Goal: Information Seeking & Learning: Learn about a topic

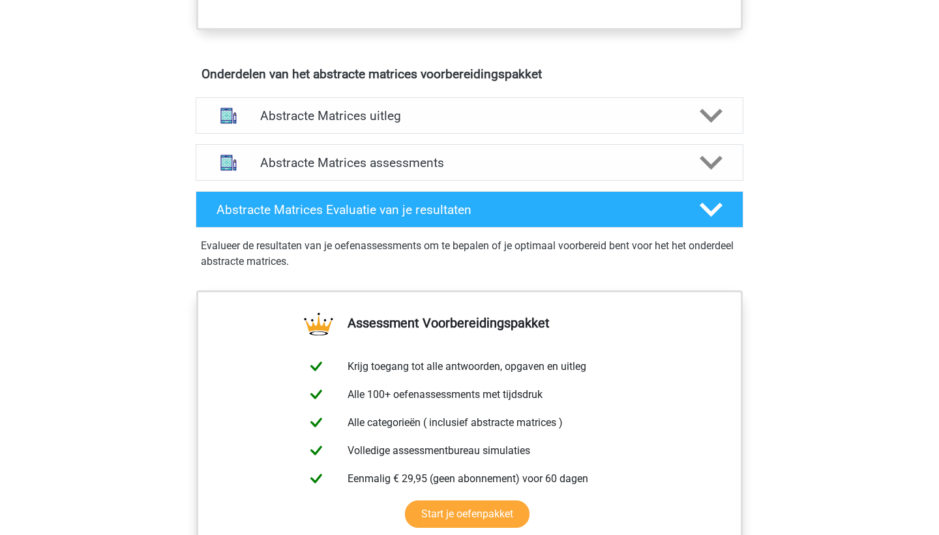
scroll to position [1148, 0]
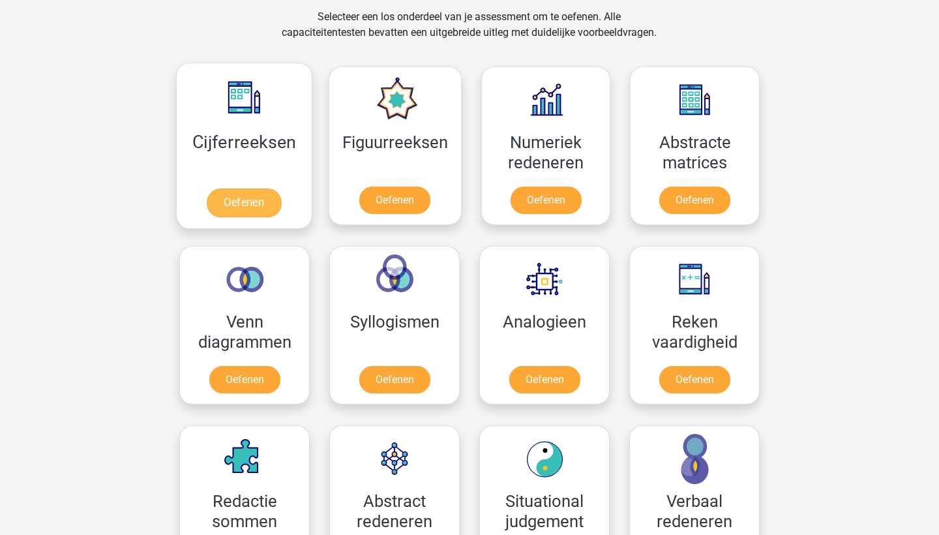
scroll to position [547, 0]
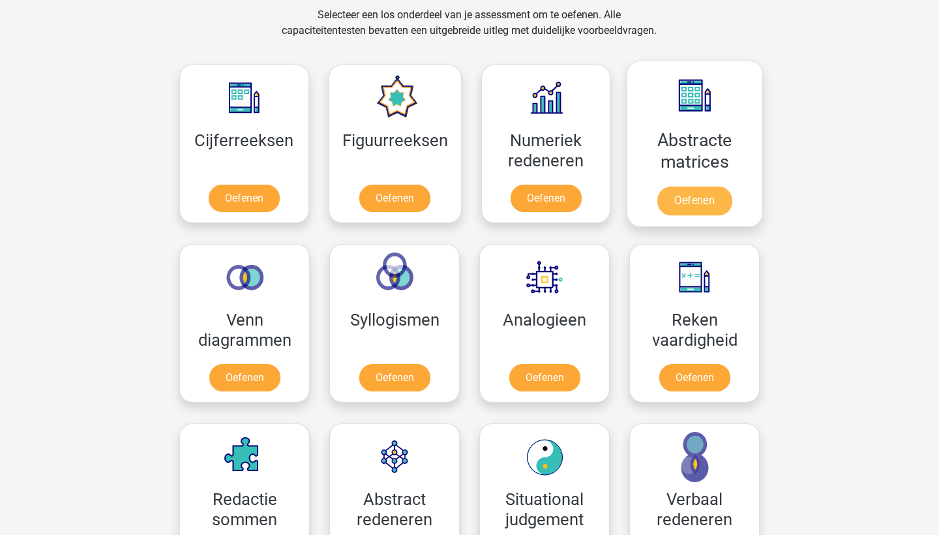
click at [709, 201] on link "Oefenen" at bounding box center [694, 200] width 74 height 29
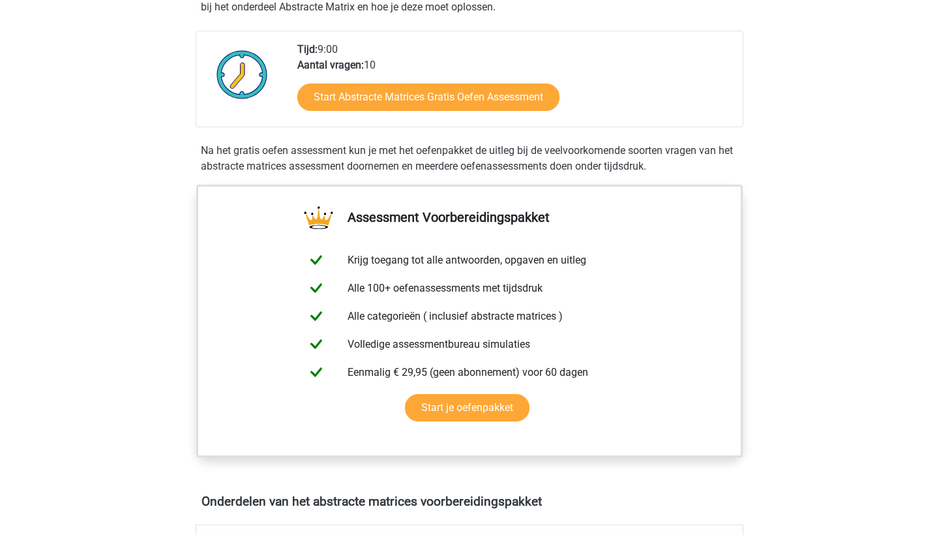
scroll to position [147, 0]
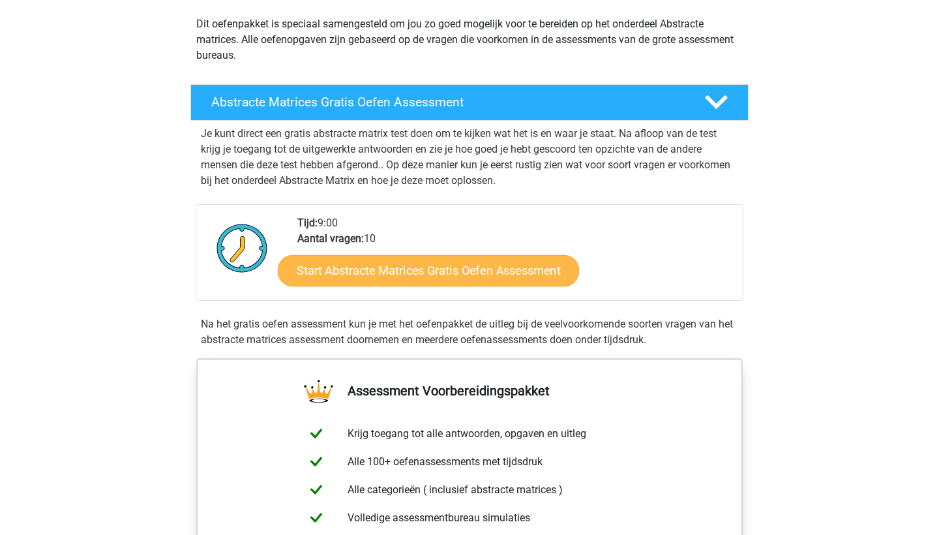
click at [434, 275] on link "Start Abstracte Matrices Gratis Oefen Assessment" at bounding box center [428, 269] width 301 height 31
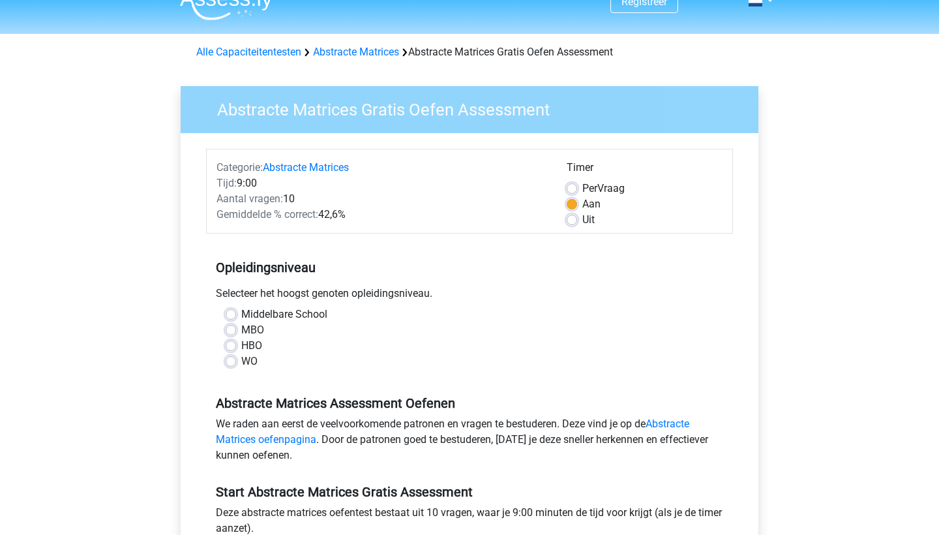
scroll to position [35, 0]
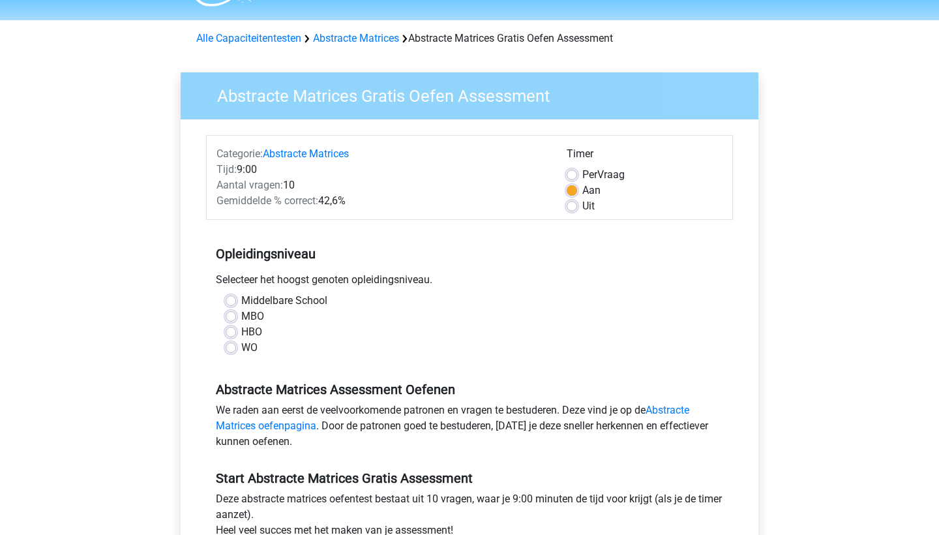
click at [241, 333] on label "HBO" at bounding box center [251, 332] width 21 height 16
click at [232, 333] on input "HBO" at bounding box center [231, 330] width 10 height 13
radio input "true"
click at [241, 346] on label "WO" at bounding box center [249, 348] width 16 height 16
click at [235, 346] on input "WO" at bounding box center [231, 346] width 10 height 13
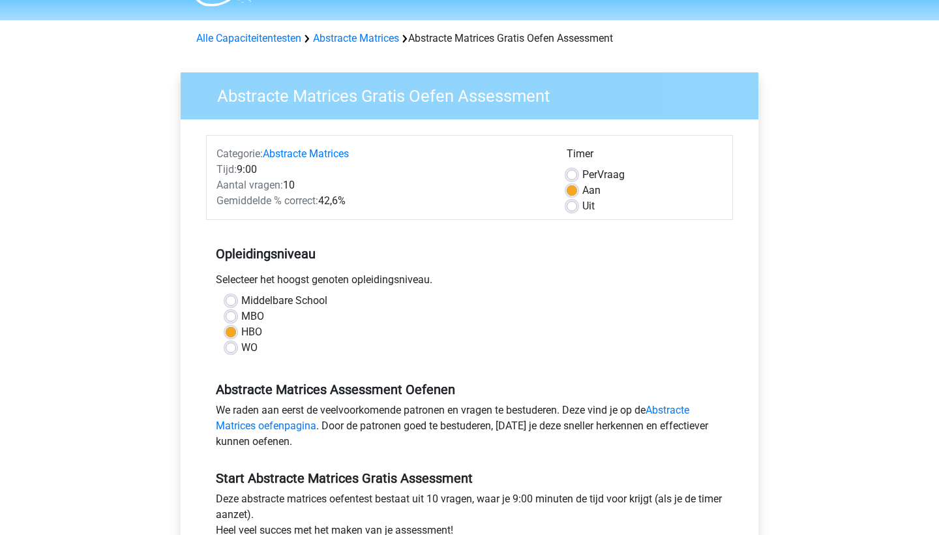
radio input "true"
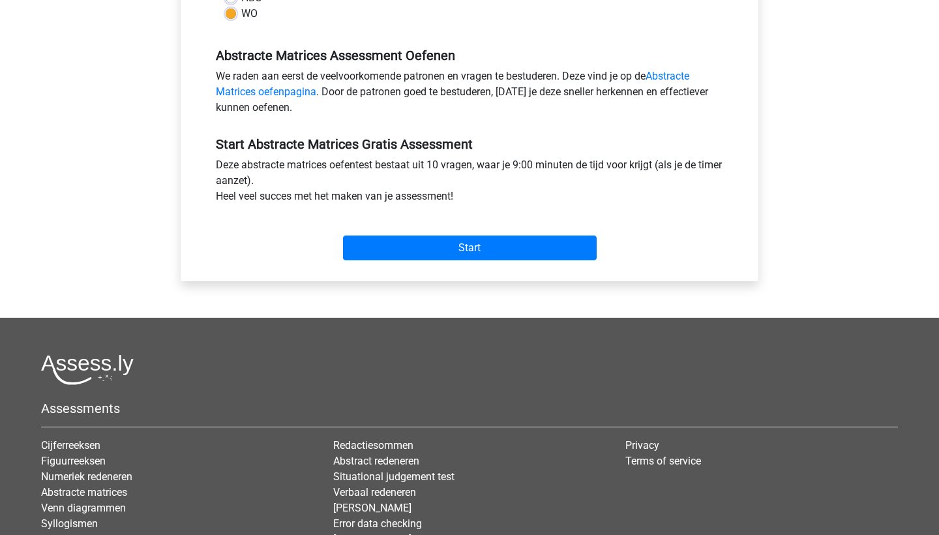
scroll to position [421, 0]
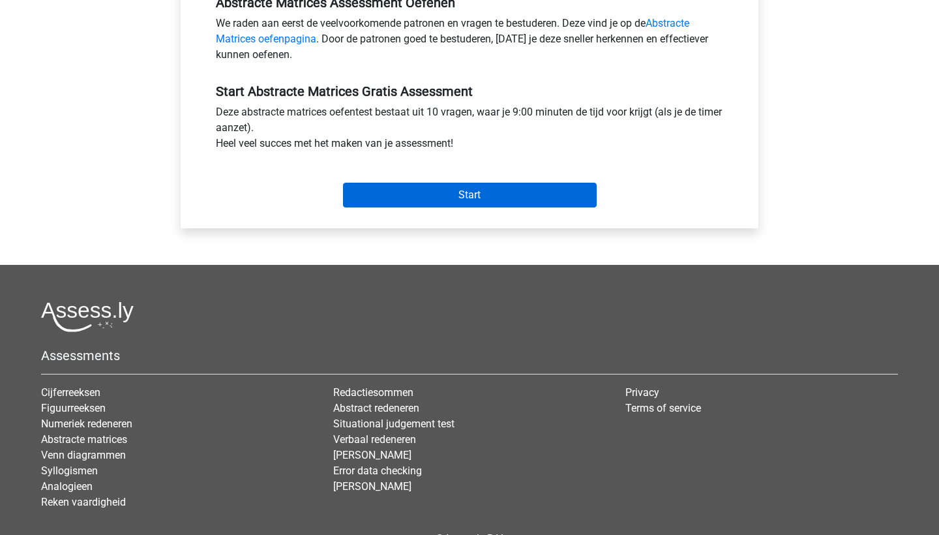
click at [423, 188] on input "Start" at bounding box center [470, 195] width 254 height 25
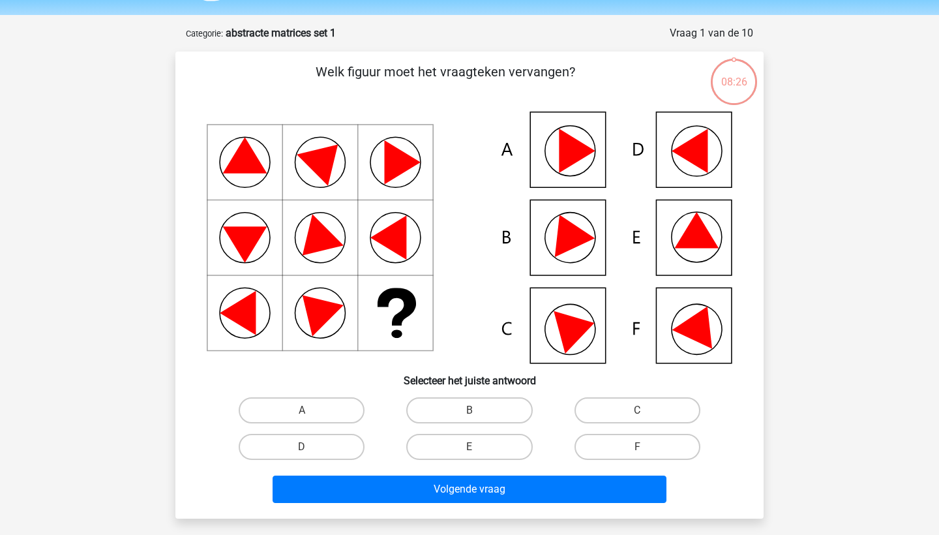
scroll to position [43, 0]
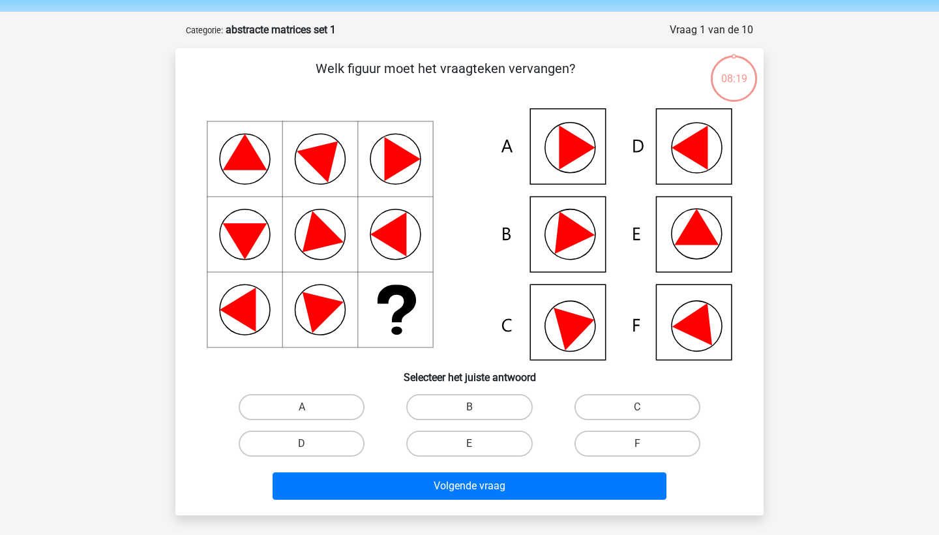
click at [473, 413] on input "B" at bounding box center [473, 411] width 8 height 8
radio input "true"
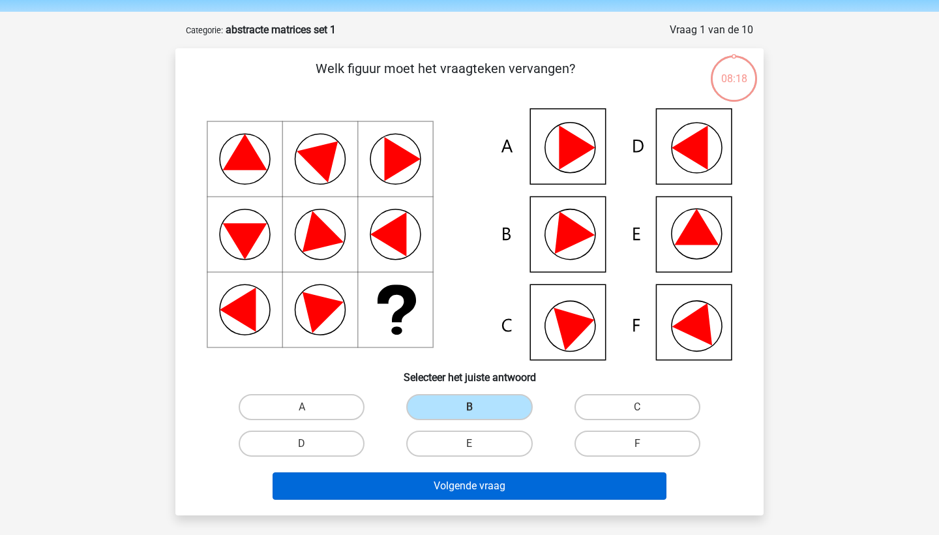
click at [464, 487] on button "Volgende vraag" at bounding box center [470, 485] width 395 height 27
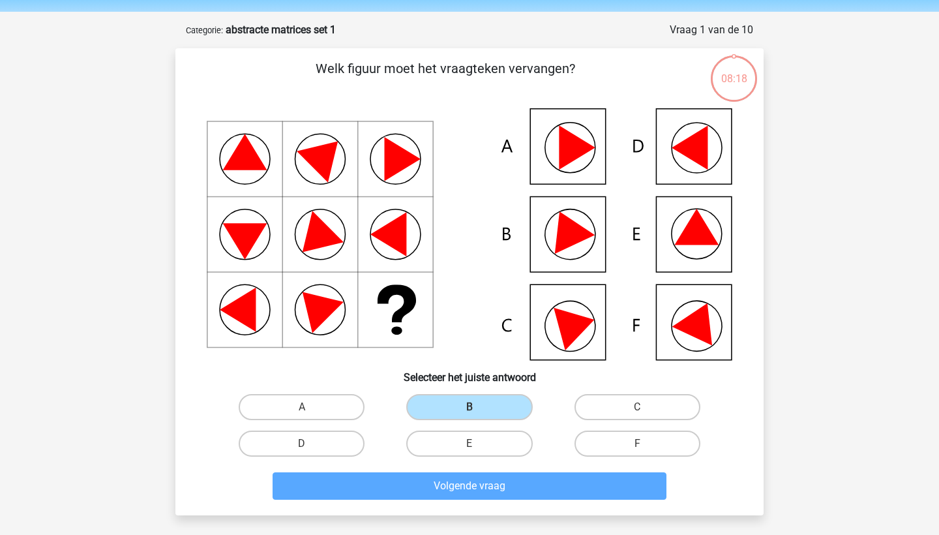
scroll to position [65, 0]
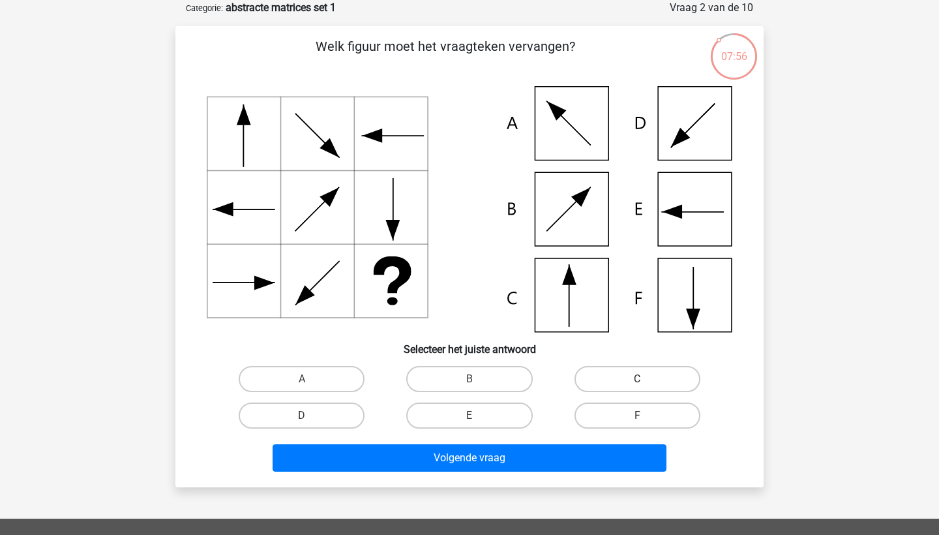
click at [627, 372] on label "C" at bounding box center [637, 379] width 126 height 26
click at [637, 379] on input "C" at bounding box center [641, 383] width 8 height 8
radio input "true"
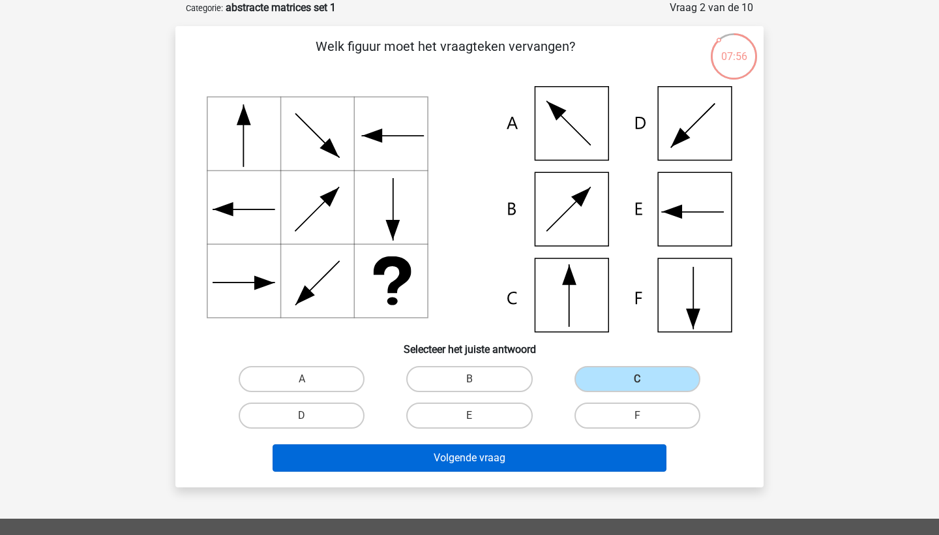
click at [537, 460] on button "Volgende vraag" at bounding box center [470, 457] width 395 height 27
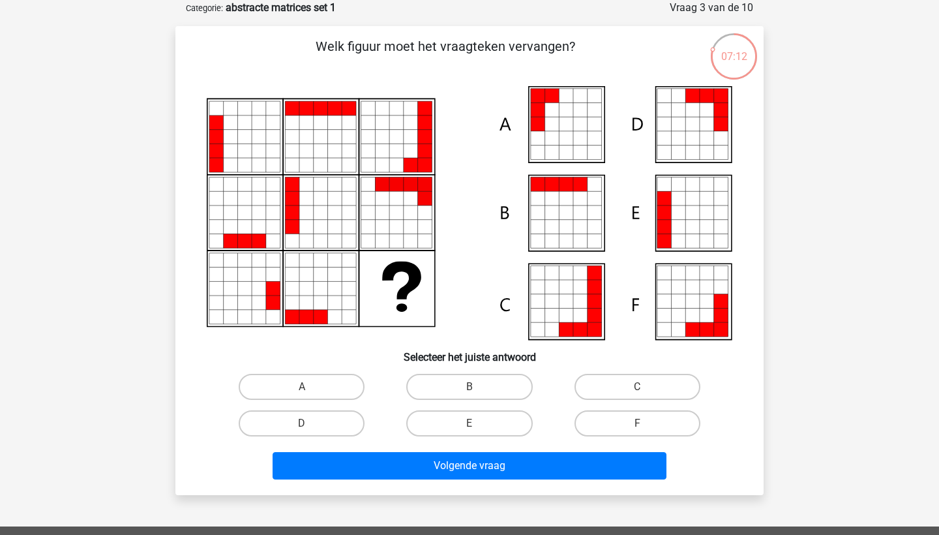
click at [692, 222] on icon at bounding box center [692, 227] width 14 height 14
click at [513, 423] on label "E" at bounding box center [469, 423] width 126 height 26
click at [478, 423] on input "E" at bounding box center [473, 427] width 8 height 8
radio input "true"
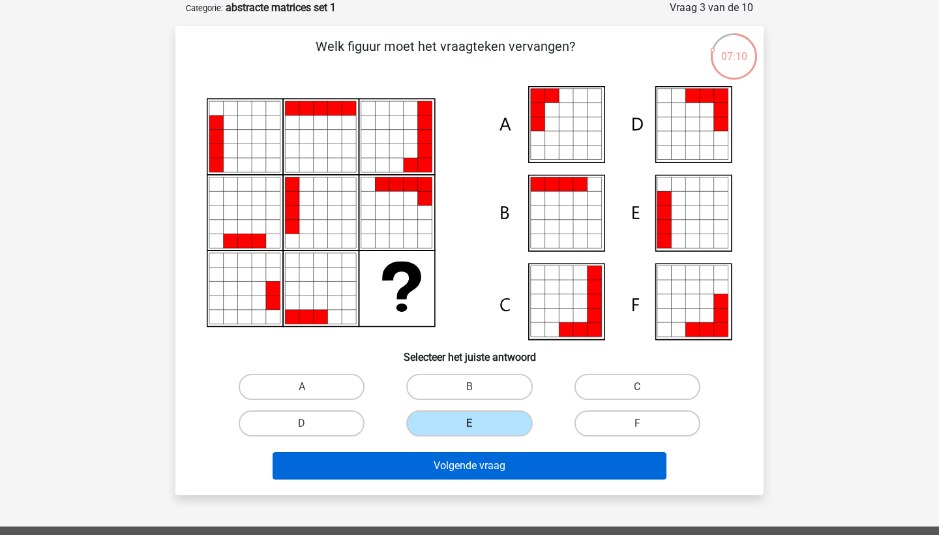
click at [507, 457] on button "Volgende vraag" at bounding box center [470, 465] width 395 height 27
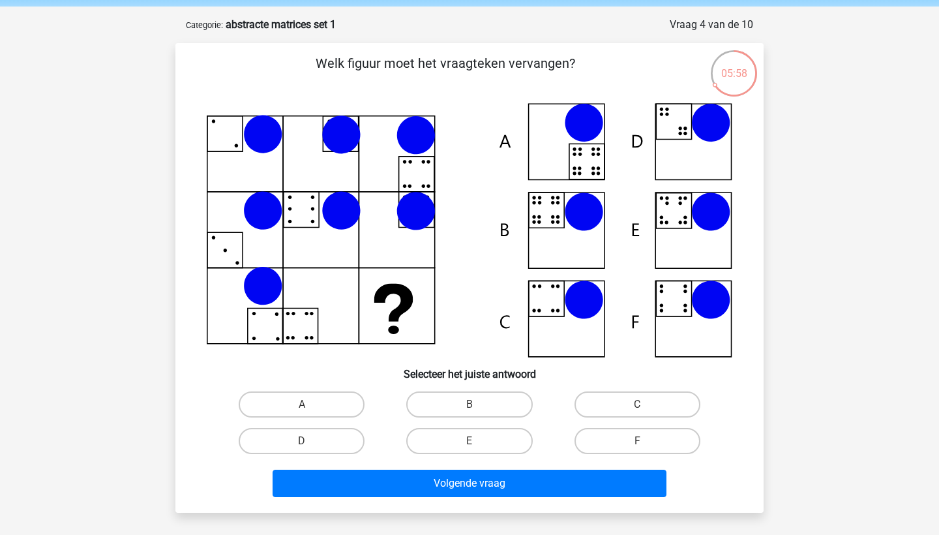
scroll to position [49, 0]
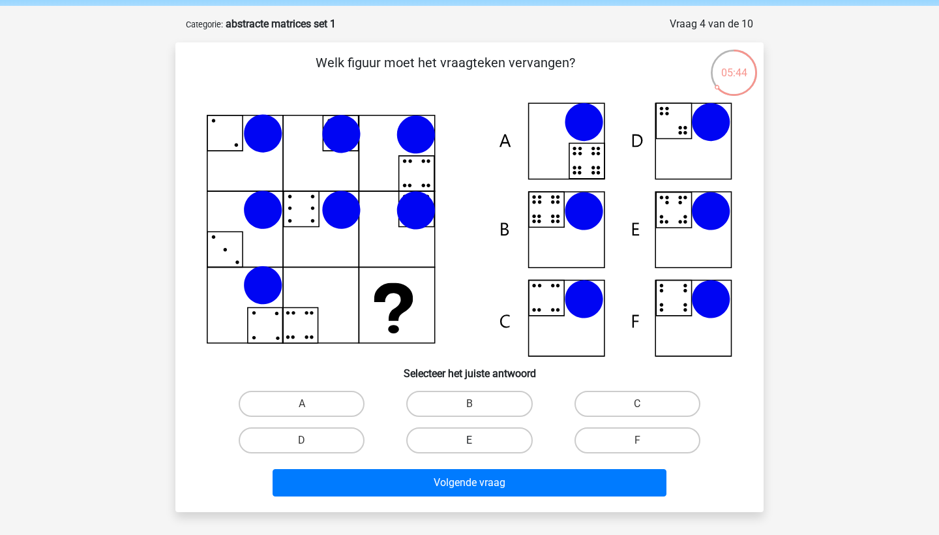
click at [462, 439] on label "E" at bounding box center [469, 440] width 126 height 26
click at [469, 440] on input "E" at bounding box center [473, 444] width 8 height 8
radio input "true"
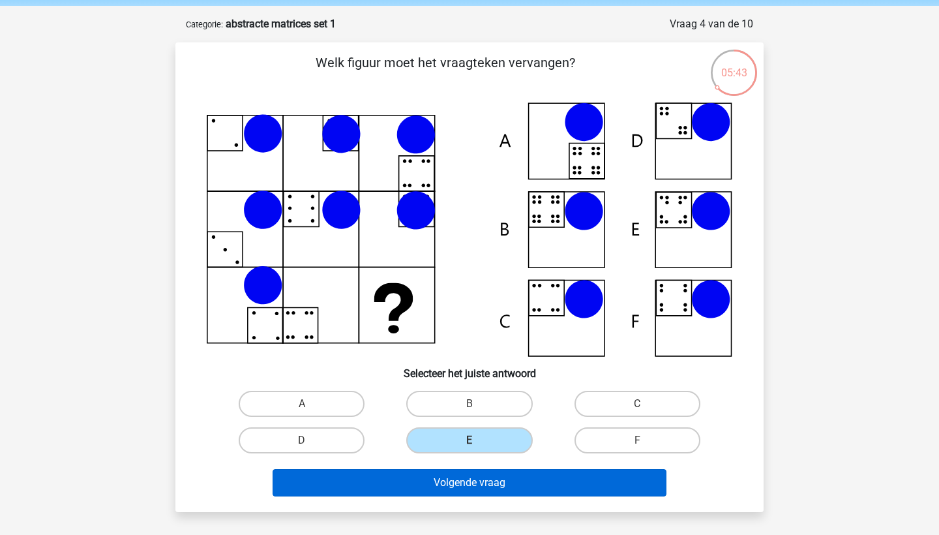
click at [456, 479] on button "Volgende vraag" at bounding box center [470, 482] width 395 height 27
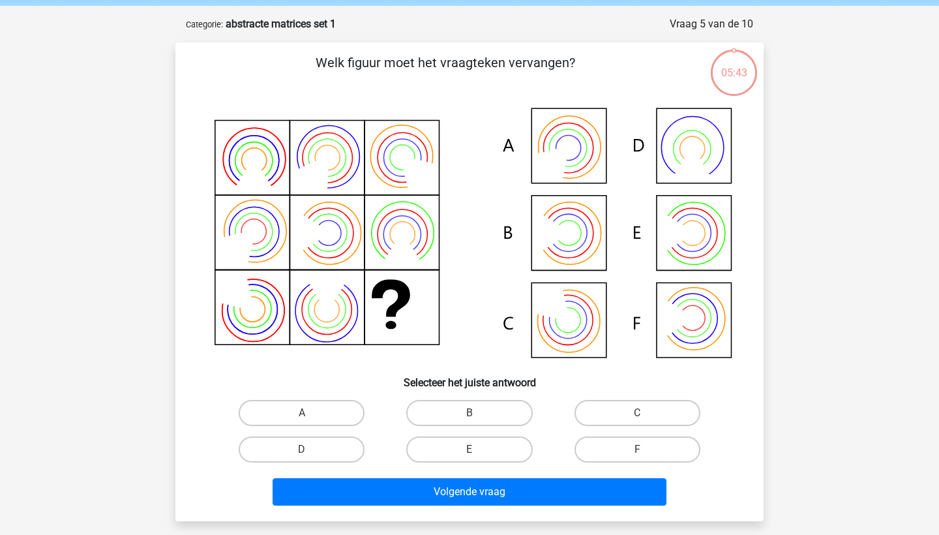
scroll to position [65, 0]
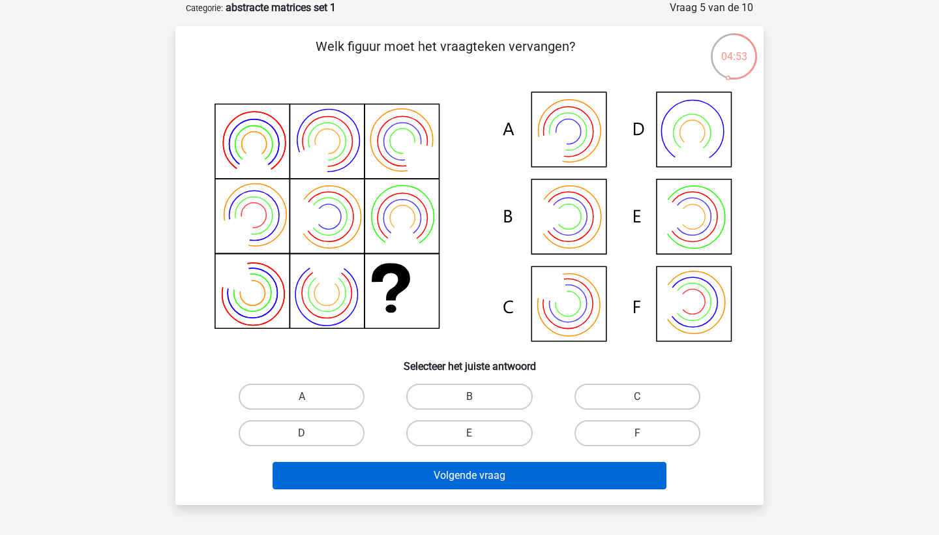
click at [461, 472] on button "Volgende vraag" at bounding box center [470, 475] width 395 height 27
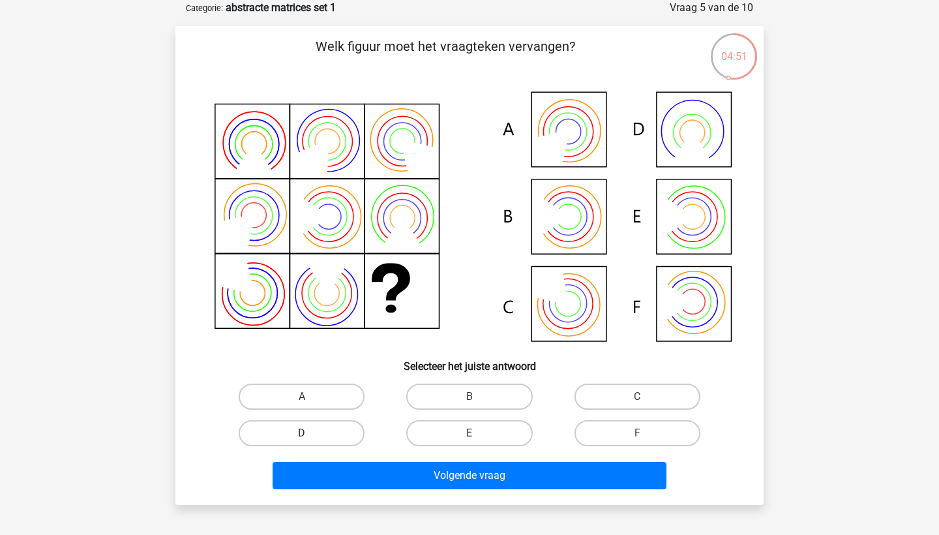
click at [337, 432] on label "D" at bounding box center [302, 433] width 126 height 26
click at [310, 433] on input "D" at bounding box center [306, 437] width 8 height 8
radio input "true"
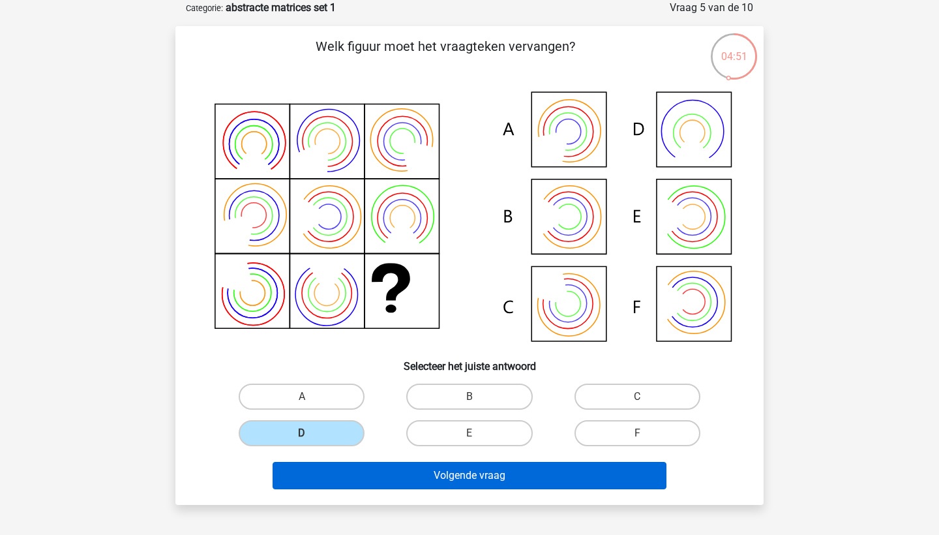
click at [389, 466] on button "Volgende vraag" at bounding box center [470, 475] width 395 height 27
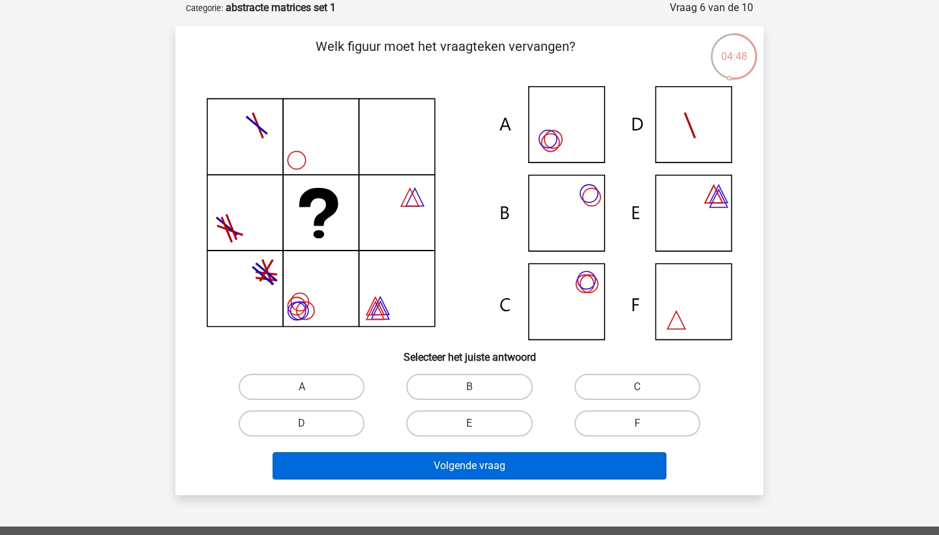
click at [389, 466] on button "Volgende vraag" at bounding box center [470, 465] width 395 height 27
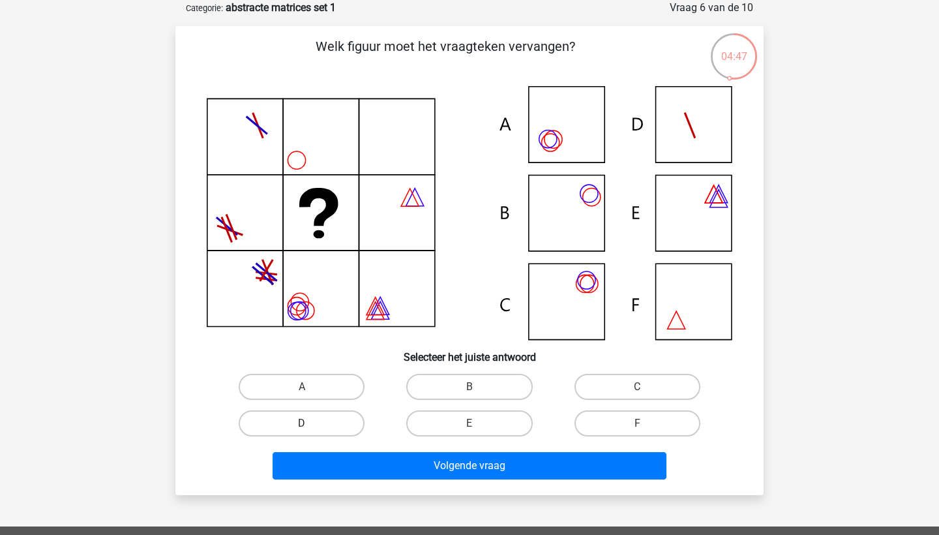
click at [335, 426] on label "D" at bounding box center [302, 423] width 126 height 26
click at [310, 426] on input "D" at bounding box center [306, 427] width 8 height 8
radio input "true"
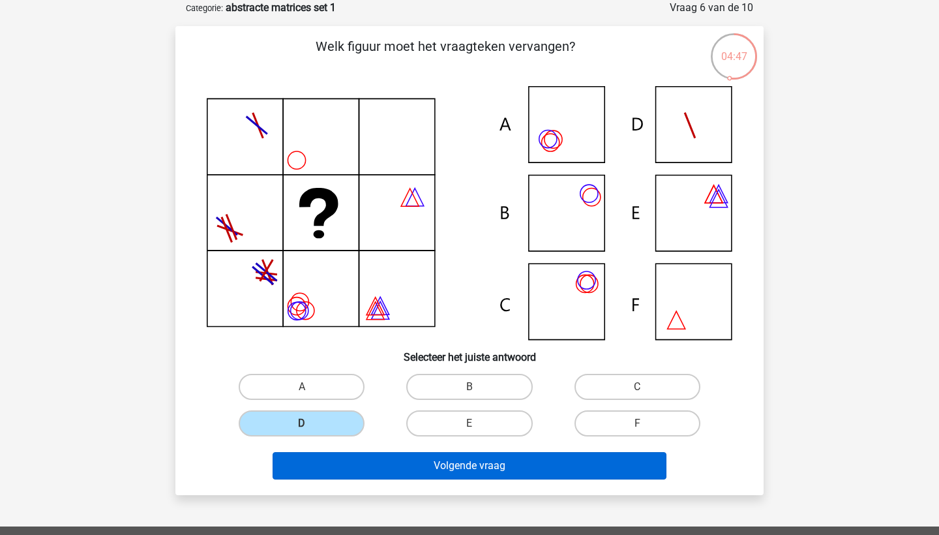
click at [369, 458] on button "Volgende vraag" at bounding box center [470, 465] width 395 height 27
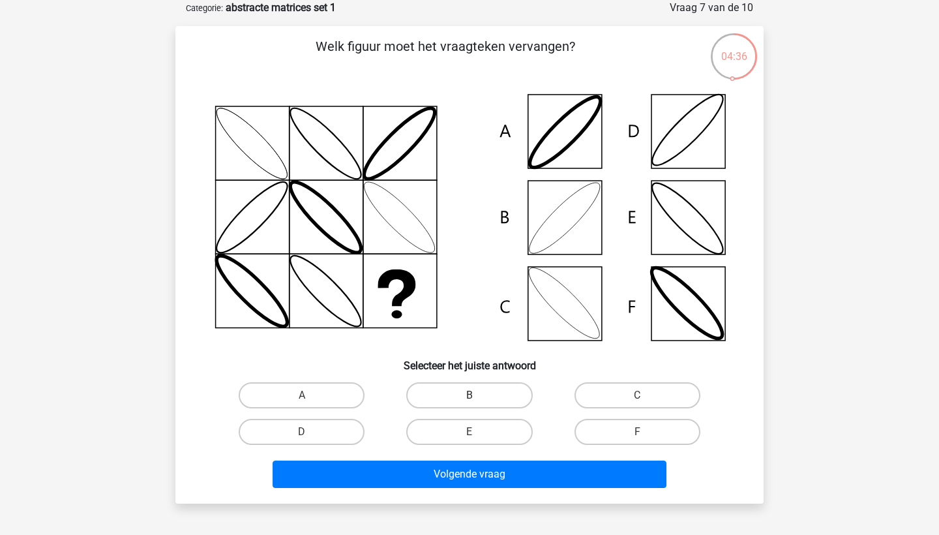
click at [456, 387] on label "B" at bounding box center [469, 395] width 126 height 26
click at [469, 395] on input "B" at bounding box center [473, 399] width 8 height 8
radio input "true"
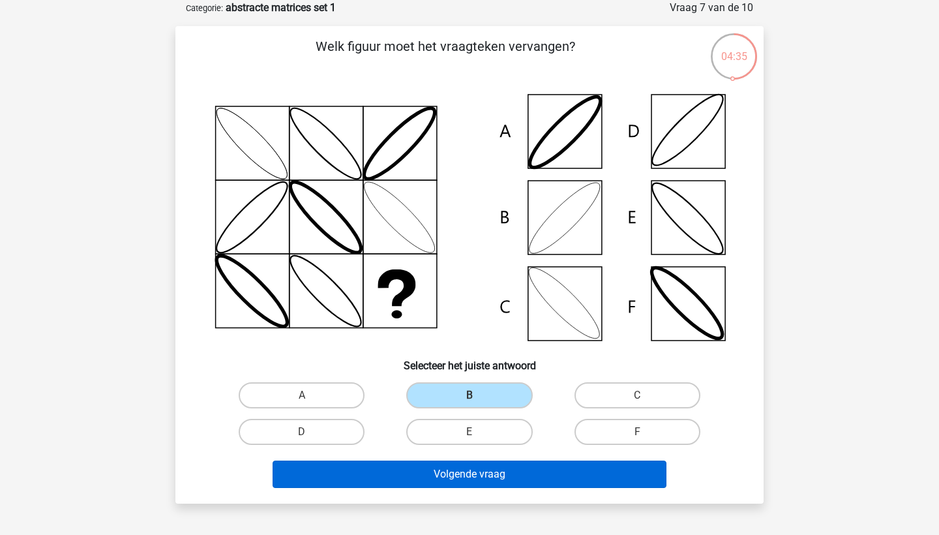
click at [447, 468] on button "Volgende vraag" at bounding box center [470, 473] width 395 height 27
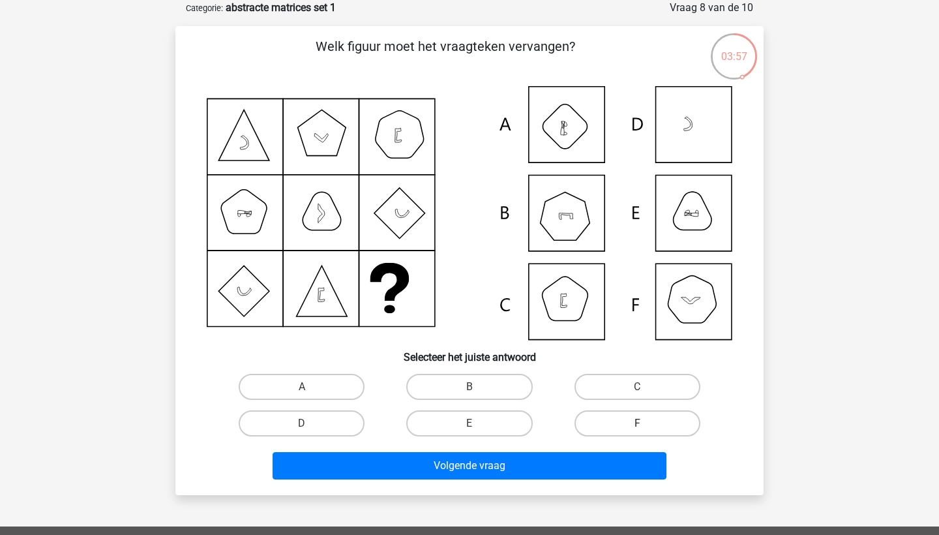
click at [595, 414] on label "F" at bounding box center [637, 423] width 126 height 26
click at [637, 423] on input "F" at bounding box center [641, 427] width 8 height 8
radio input "true"
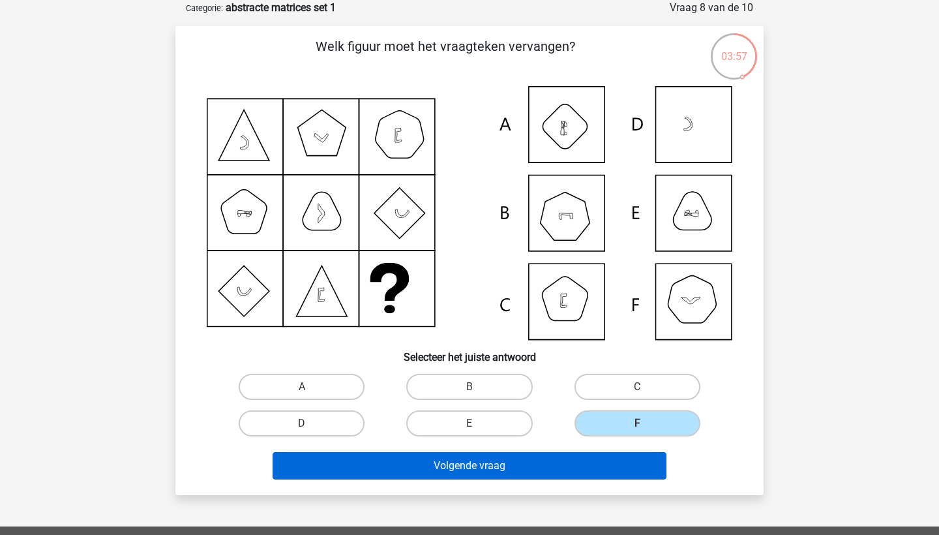
click at [539, 464] on button "Volgende vraag" at bounding box center [470, 465] width 395 height 27
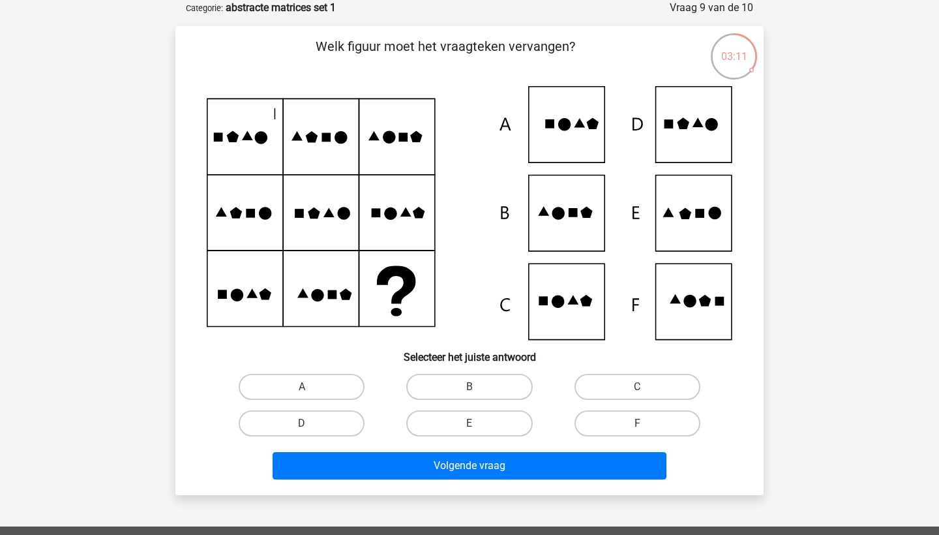
click at [685, 301] on icon at bounding box center [689, 301] width 12 height 12
click at [595, 415] on label "F" at bounding box center [637, 423] width 126 height 26
click at [637, 423] on input "F" at bounding box center [641, 427] width 8 height 8
radio input "true"
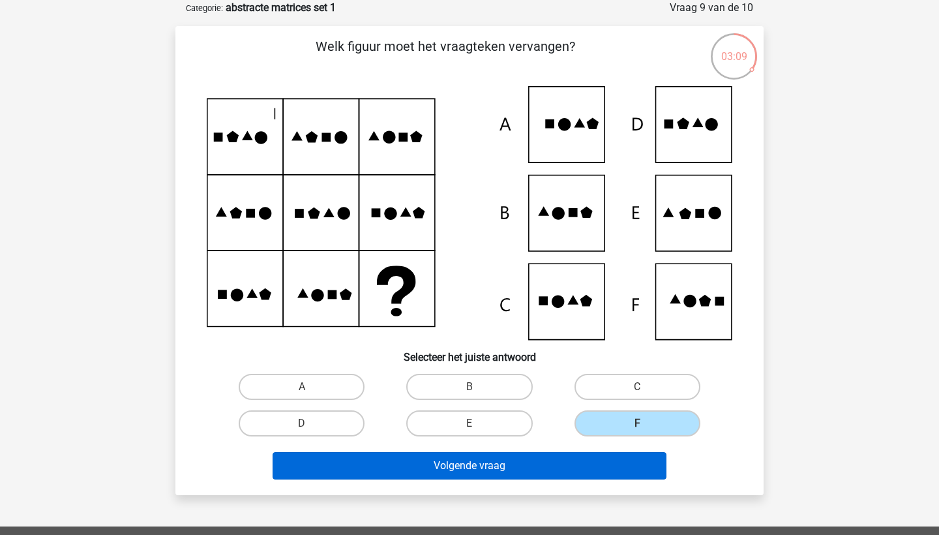
click at [556, 453] on button "Volgende vraag" at bounding box center [470, 465] width 395 height 27
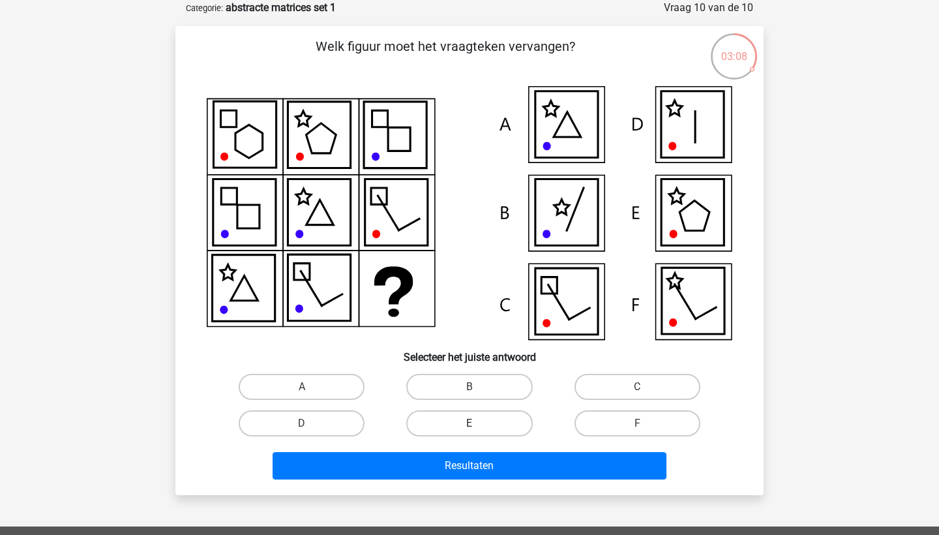
click at [508, 424] on label "E" at bounding box center [469, 423] width 126 height 26
click at [478, 424] on input "E" at bounding box center [473, 427] width 8 height 8
radio input "true"
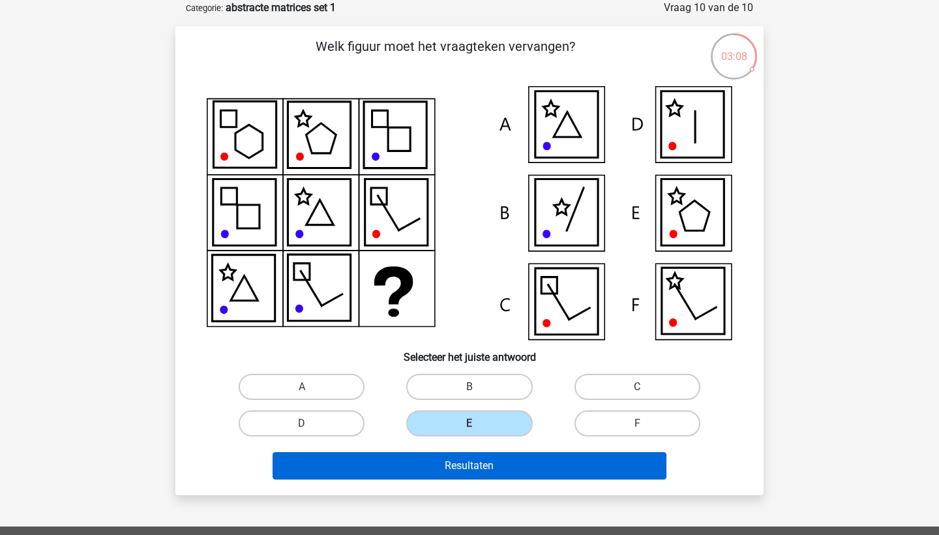
click at [507, 466] on button "Resultaten" at bounding box center [470, 465] width 395 height 27
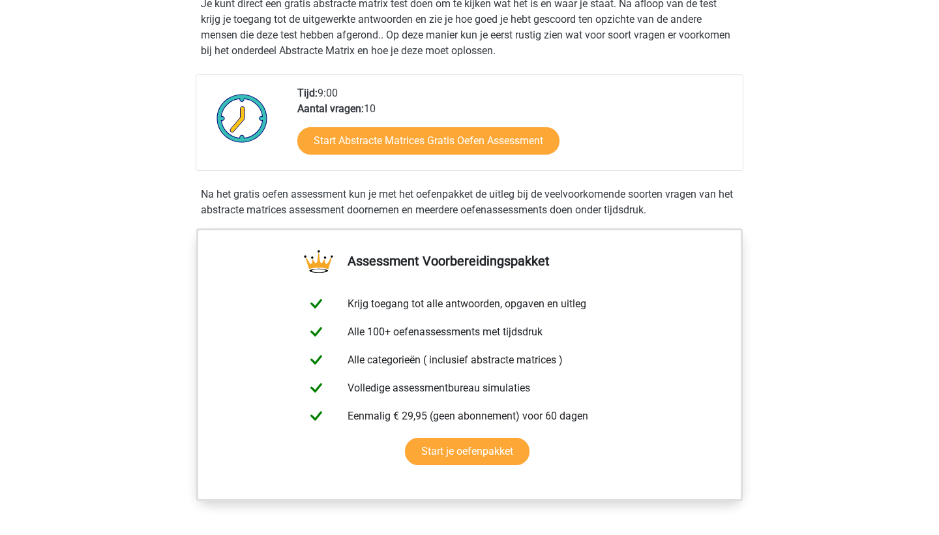
scroll to position [175, 0]
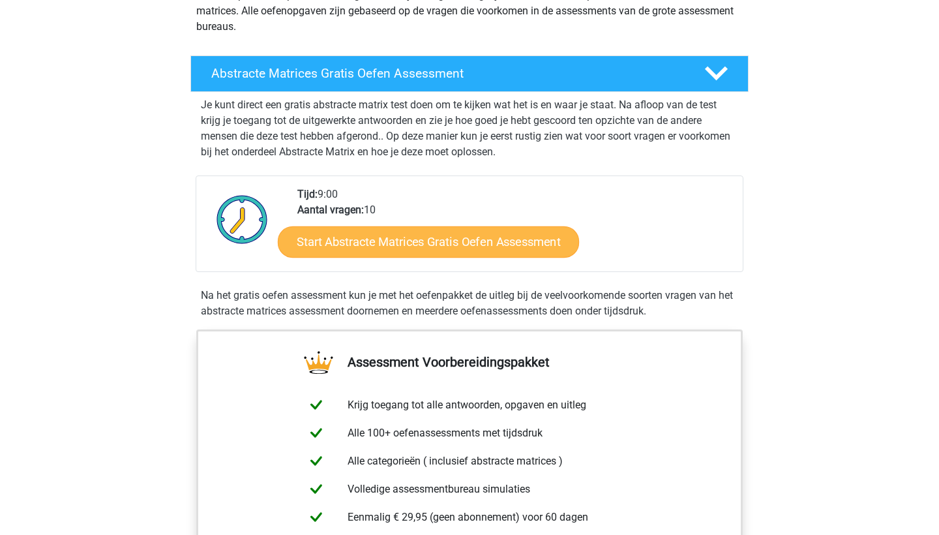
click at [351, 239] on link "Start Abstracte Matrices Gratis Oefen Assessment" at bounding box center [428, 241] width 301 height 31
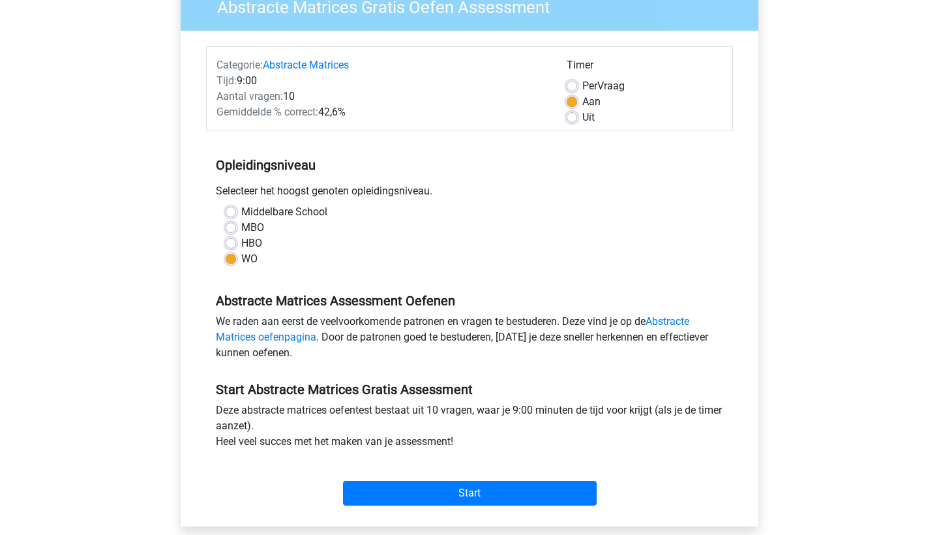
scroll to position [306, 0]
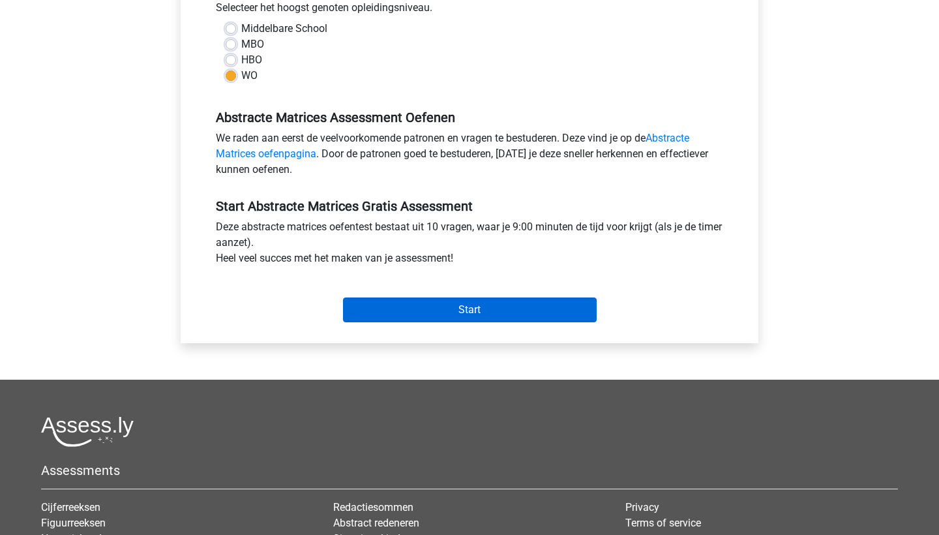
click at [371, 316] on input "Start" at bounding box center [470, 309] width 254 height 25
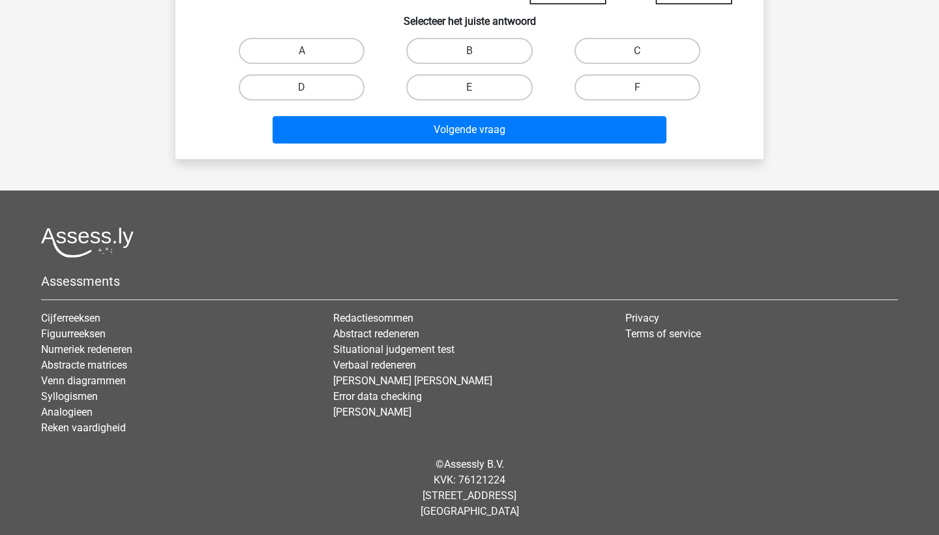
scroll to position [399, 0]
click at [387, 326] on li "Abstract redeneren" at bounding box center [469, 334] width 273 height 16
click at [387, 333] on link "Abstract redeneren" at bounding box center [376, 333] width 86 height 12
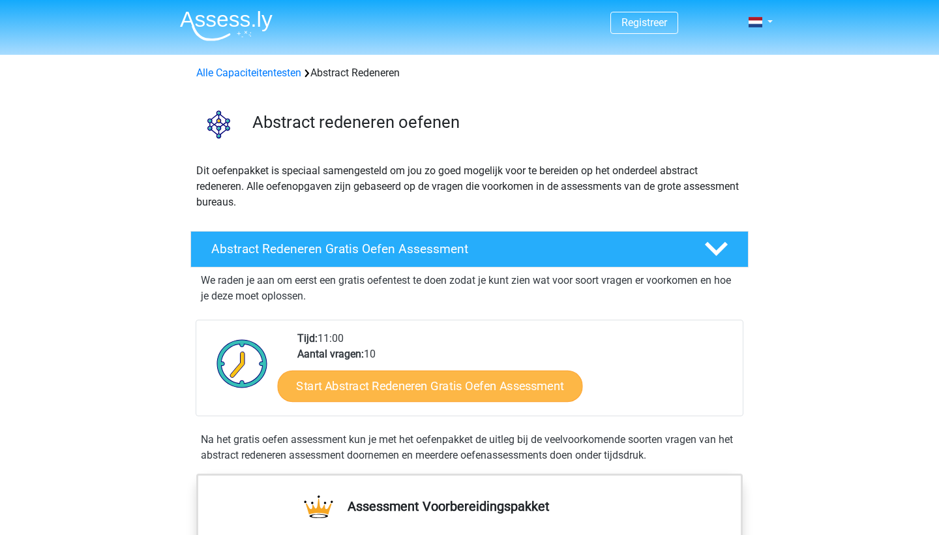
click at [380, 376] on link "Start Abstract Redeneren Gratis Oefen Assessment" at bounding box center [430, 385] width 305 height 31
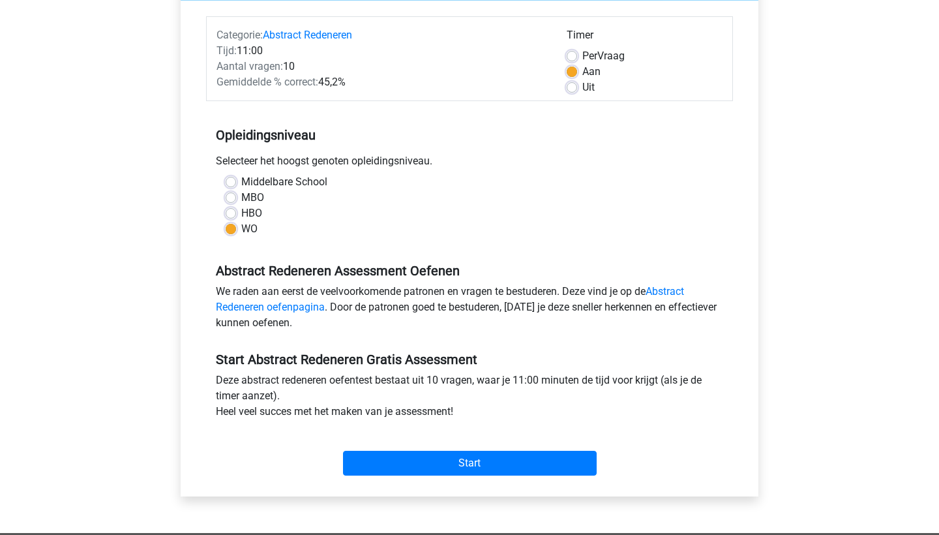
scroll to position [414, 0]
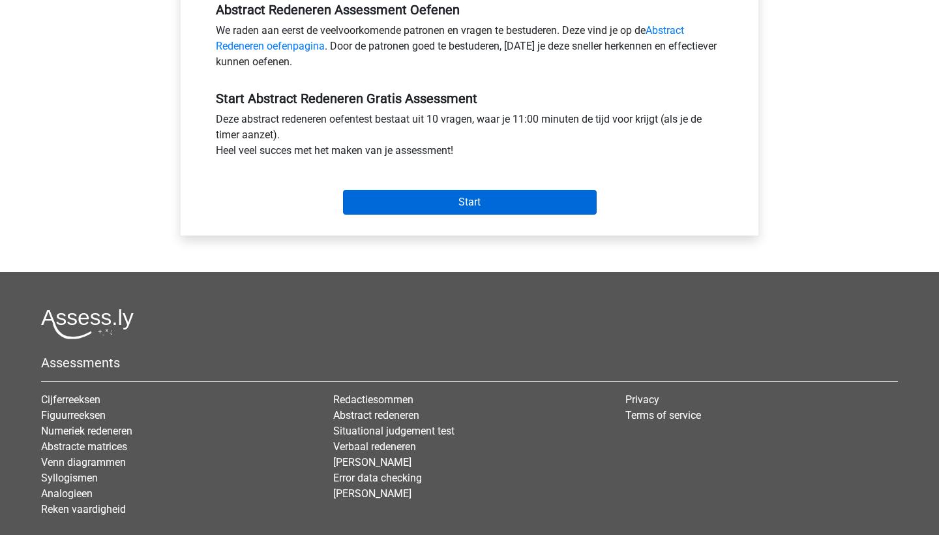
click at [481, 202] on input "Start" at bounding box center [470, 202] width 254 height 25
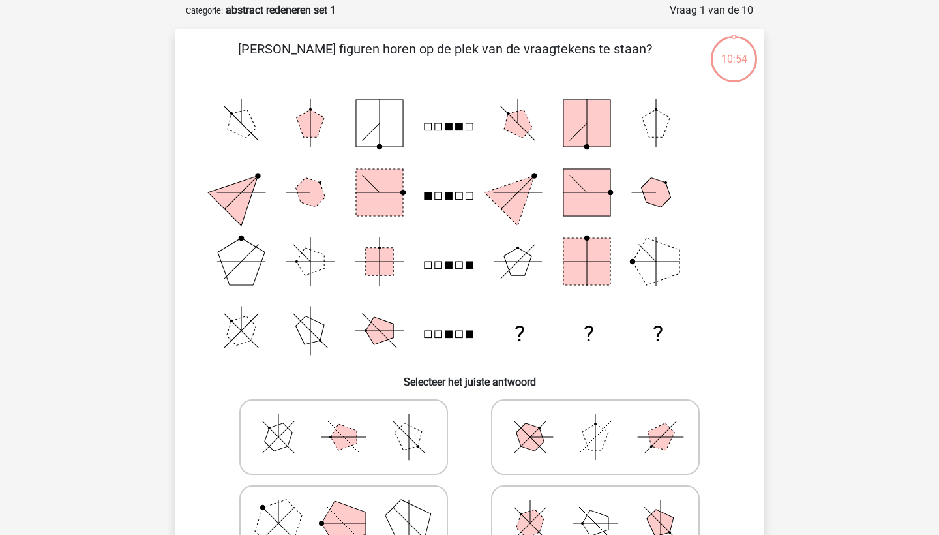
scroll to position [72, 0]
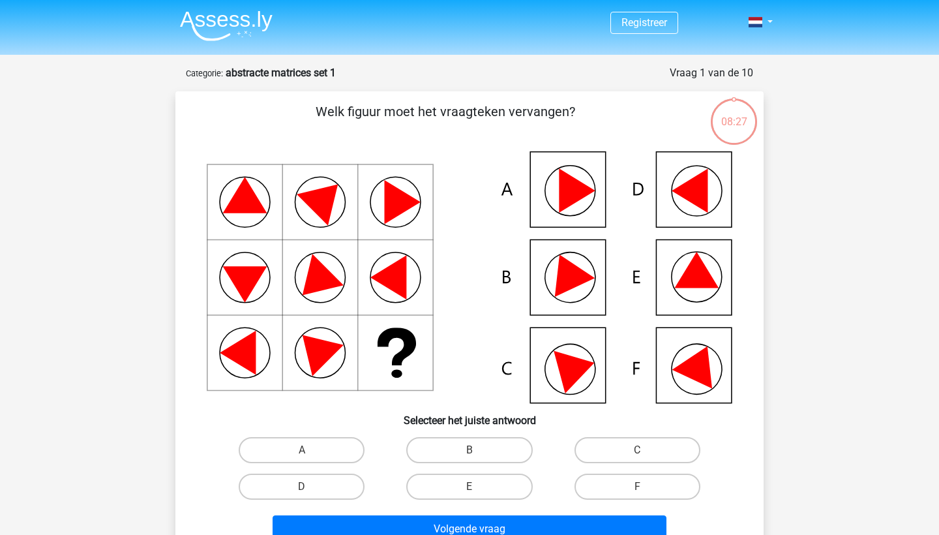
scroll to position [399, 0]
